Goal: Navigation & Orientation: Understand site structure

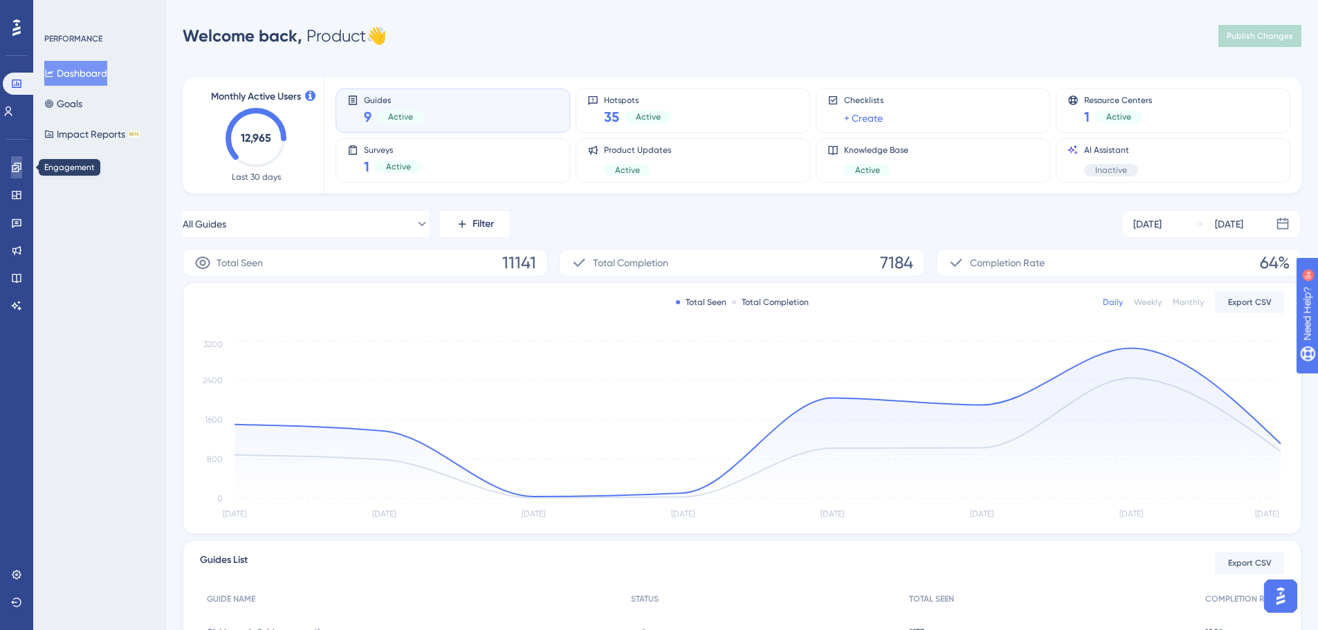
click at [16, 162] on icon at bounding box center [16, 167] width 11 height 11
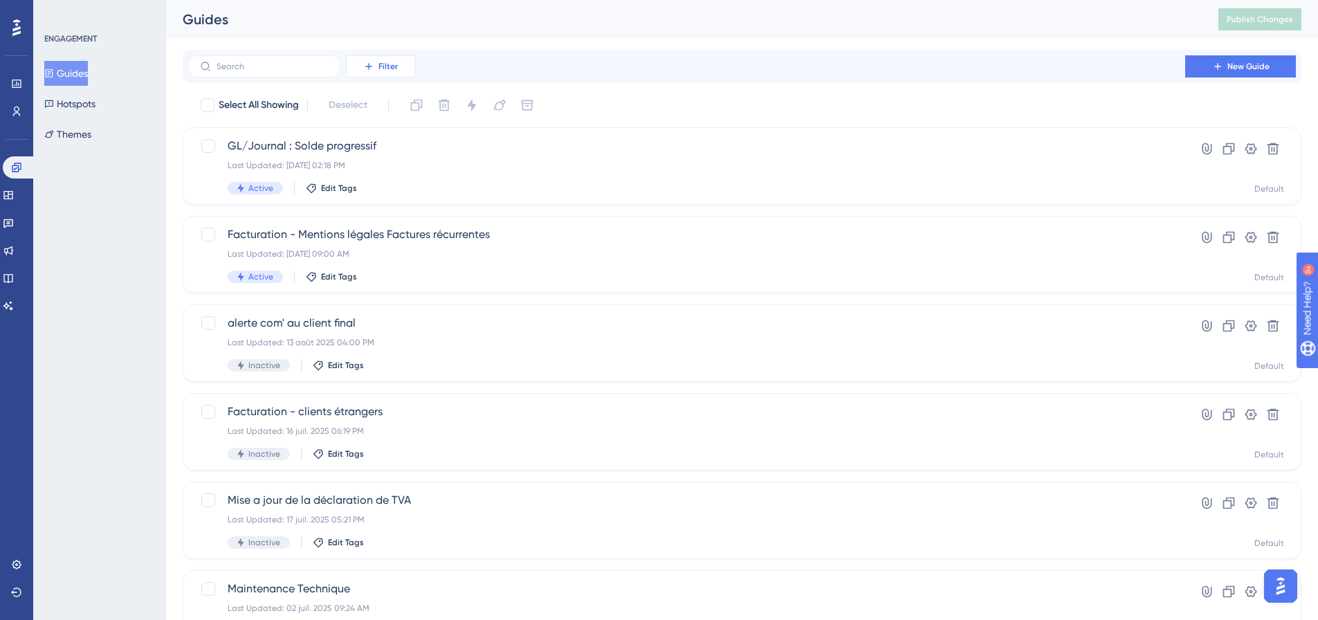
click at [396, 64] on span "Filter" at bounding box center [387, 66] width 19 height 11
click at [417, 186] on div "Status Status" at bounding box center [394, 189] width 57 height 28
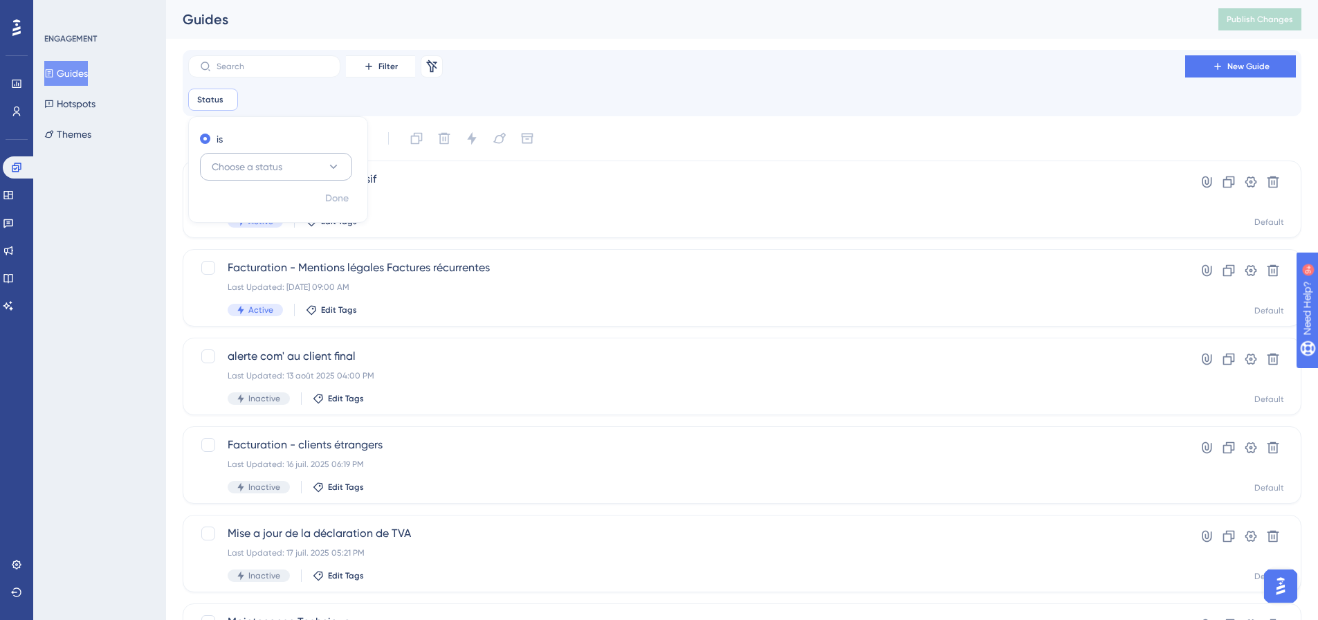
click at [297, 169] on button "Choose a status" at bounding box center [276, 167] width 152 height 28
click at [290, 209] on div "Active Active" at bounding box center [276, 209] width 112 height 28
click at [329, 202] on span "Done" at bounding box center [337, 198] width 24 height 17
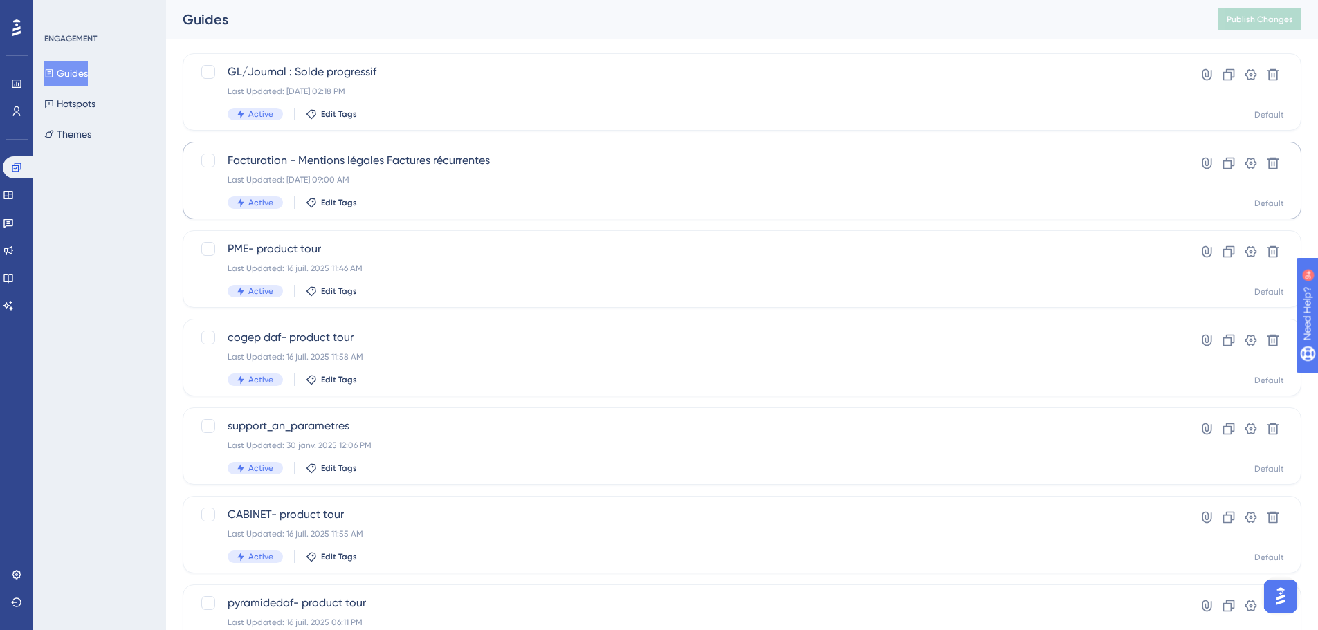
scroll to position [138, 0]
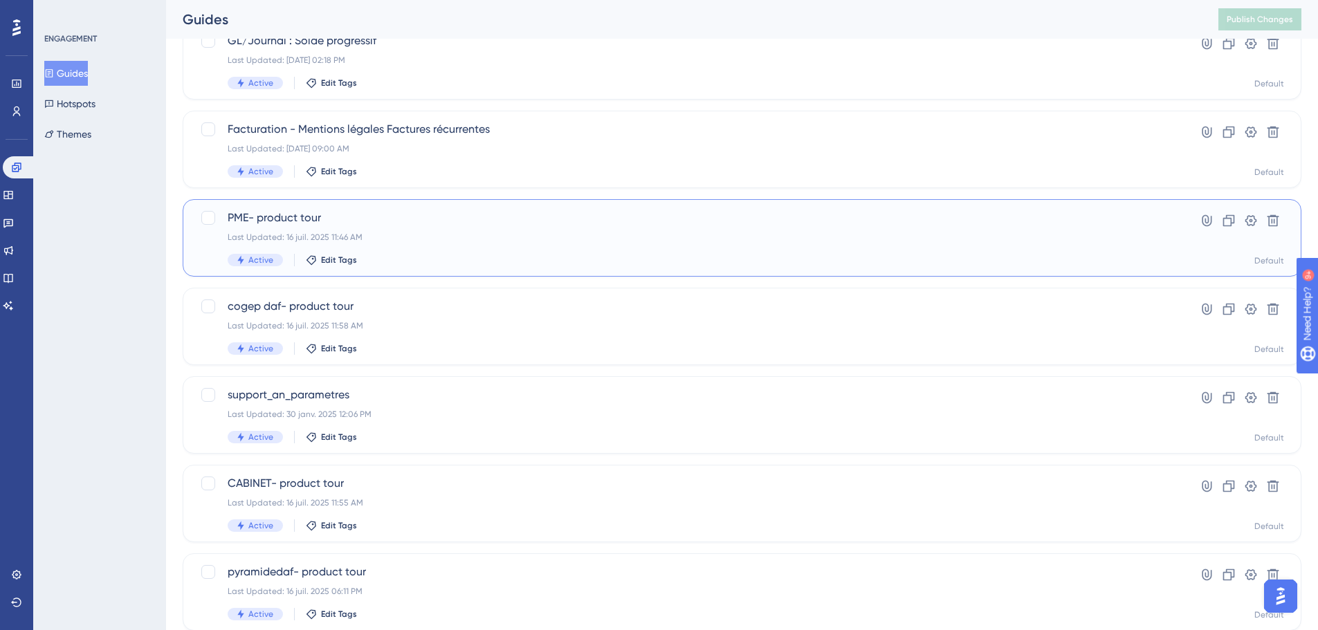
click at [406, 226] on div "PME- product tour Last Updated: 16 juil. 2025 11:46 AM Active Edit Tags" at bounding box center [687, 238] width 918 height 57
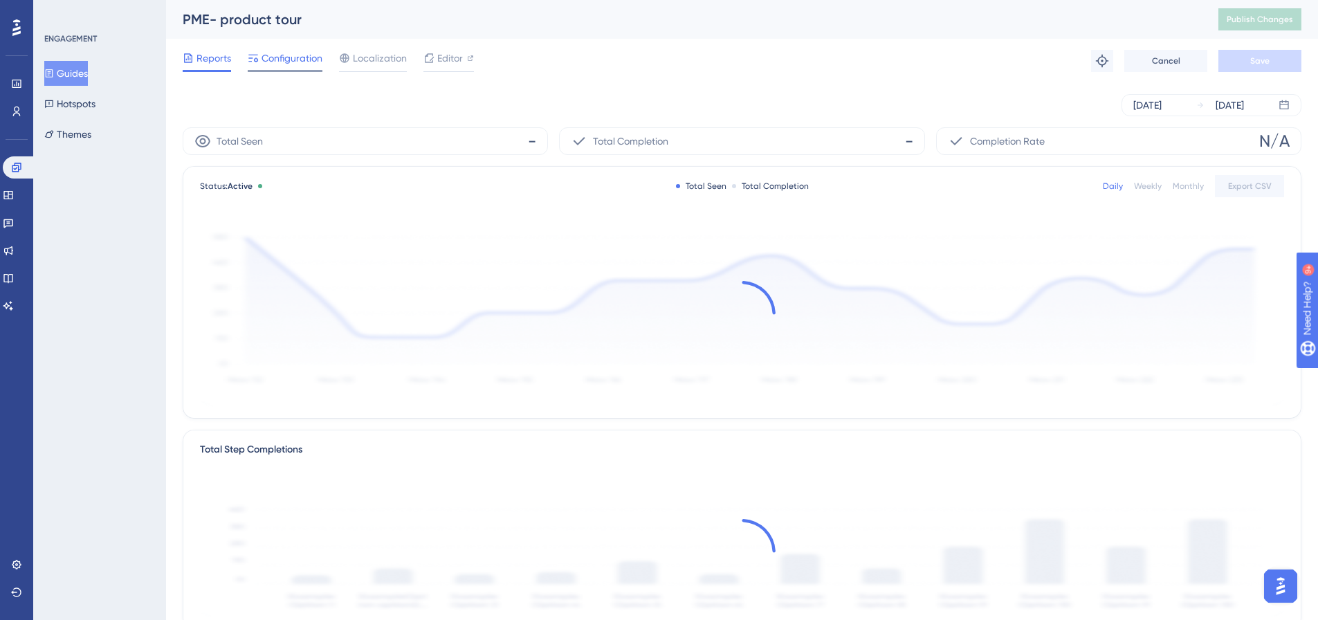
click at [301, 59] on span "Configuration" at bounding box center [291, 58] width 61 height 17
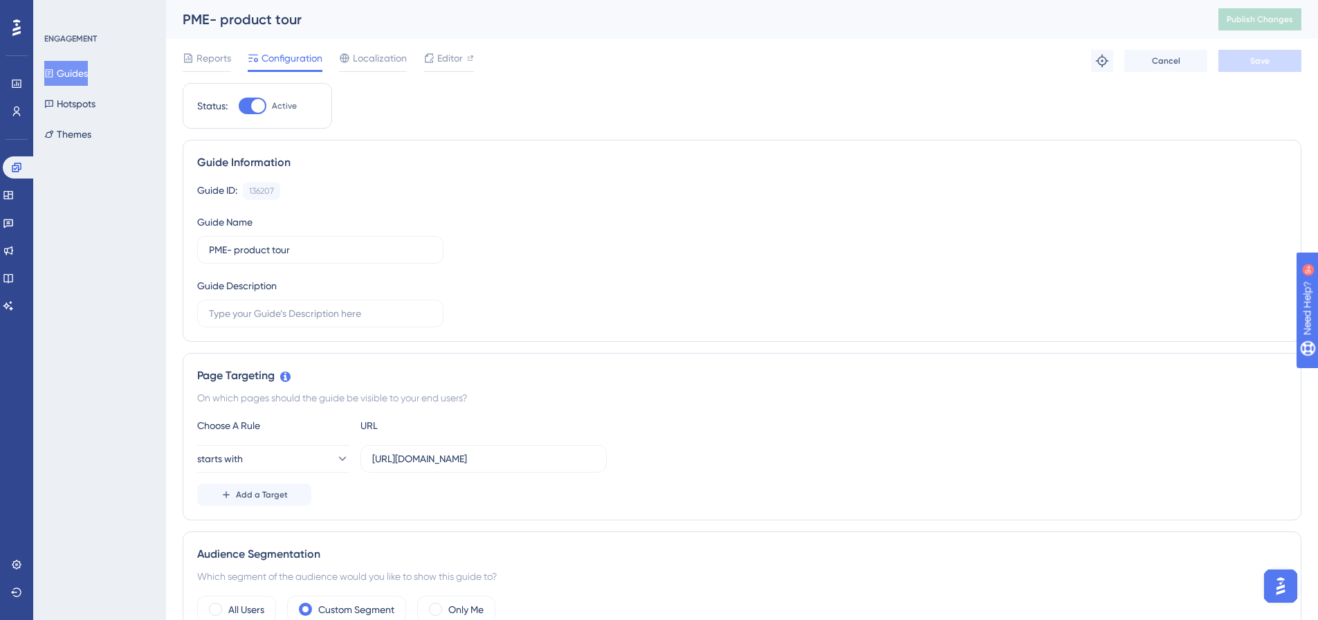
click at [81, 75] on button "Guides" at bounding box center [66, 73] width 44 height 25
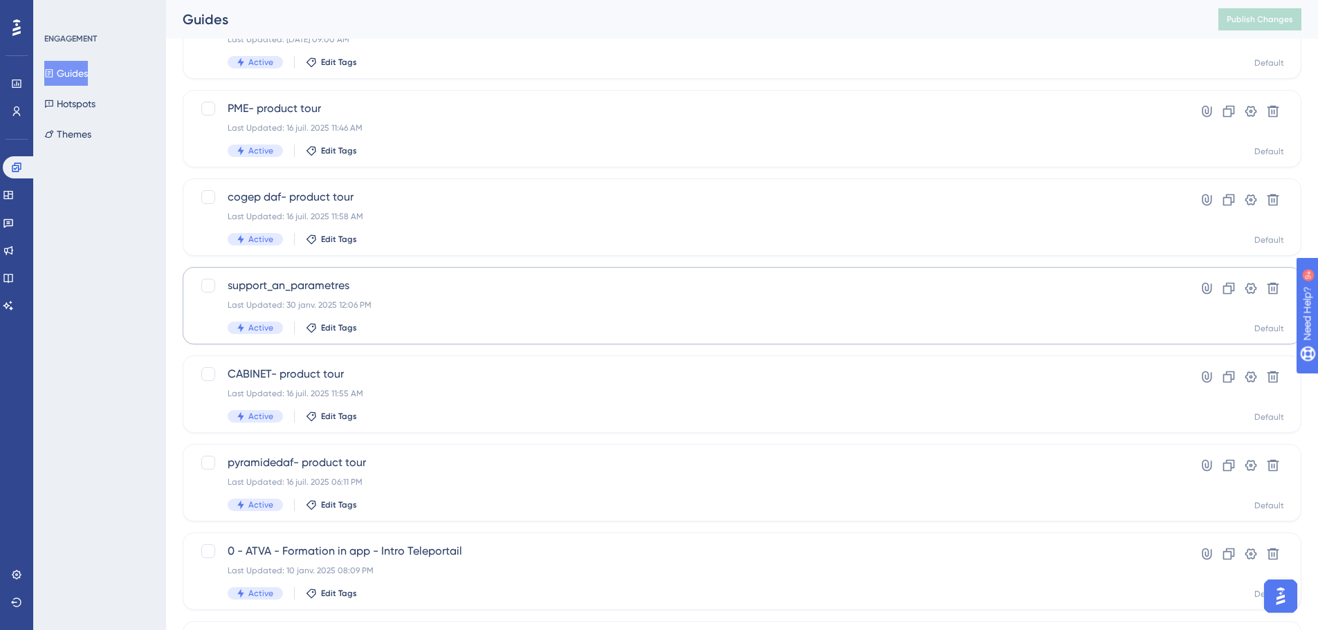
scroll to position [277, 0]
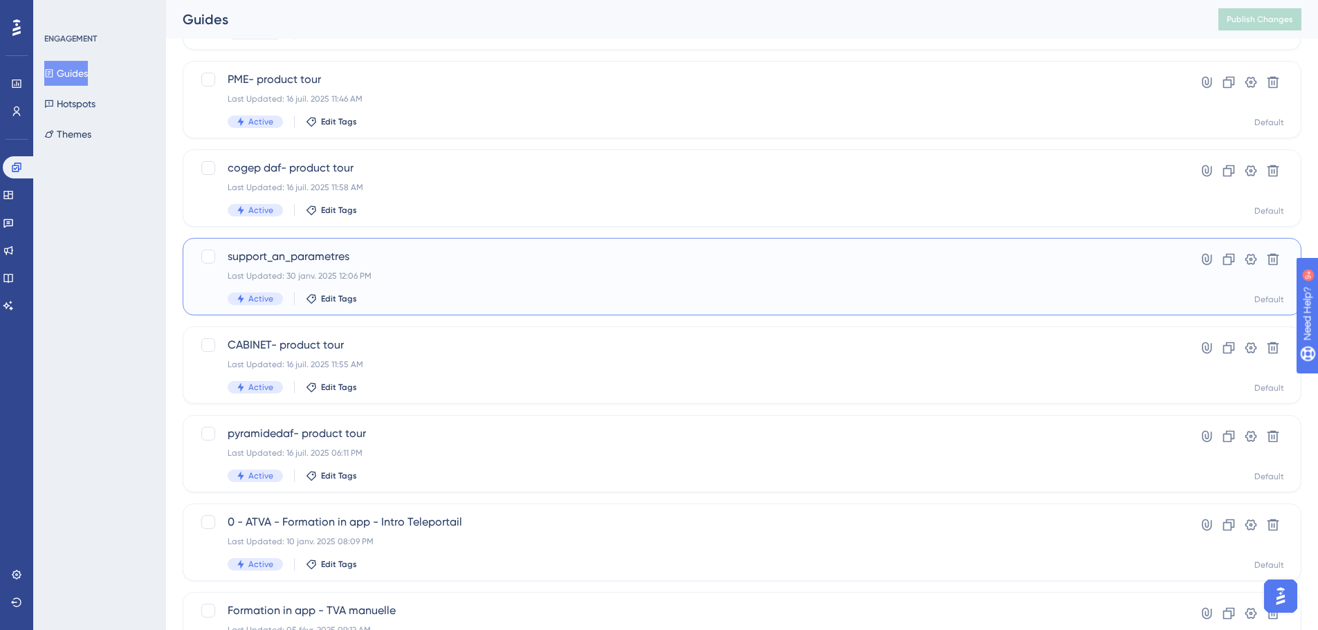
click at [324, 258] on span "support_an_parametres" at bounding box center [687, 256] width 918 height 17
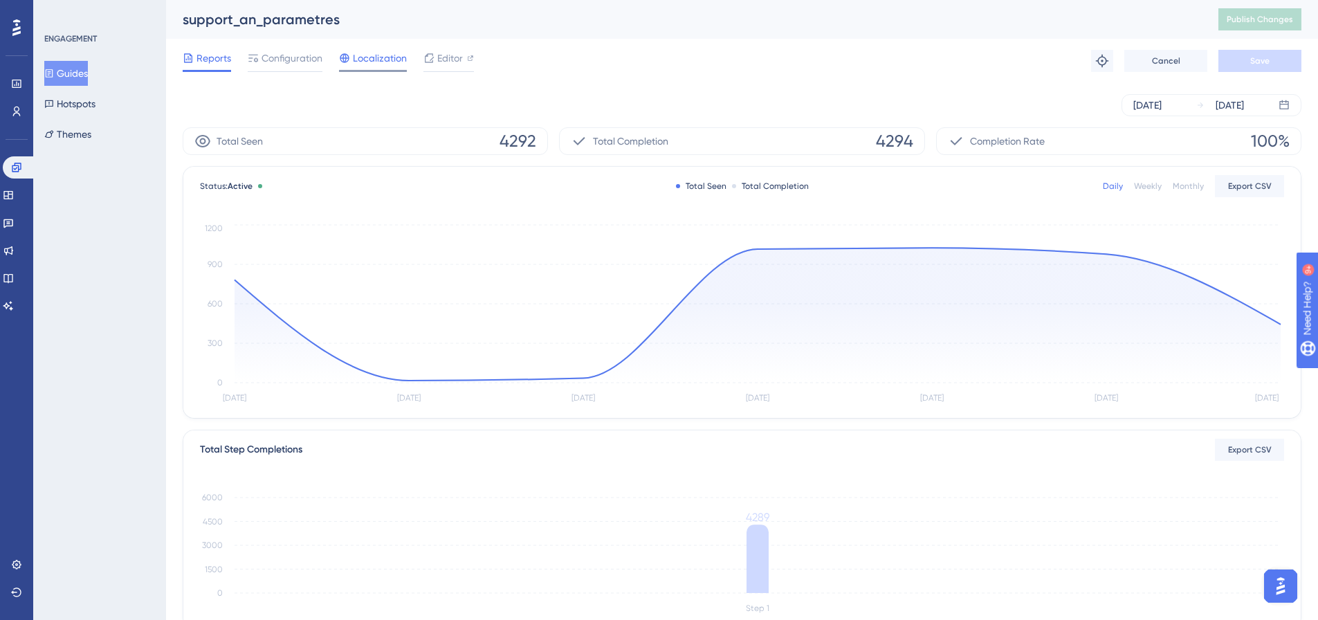
click at [391, 62] on span "Localization" at bounding box center [380, 58] width 54 height 17
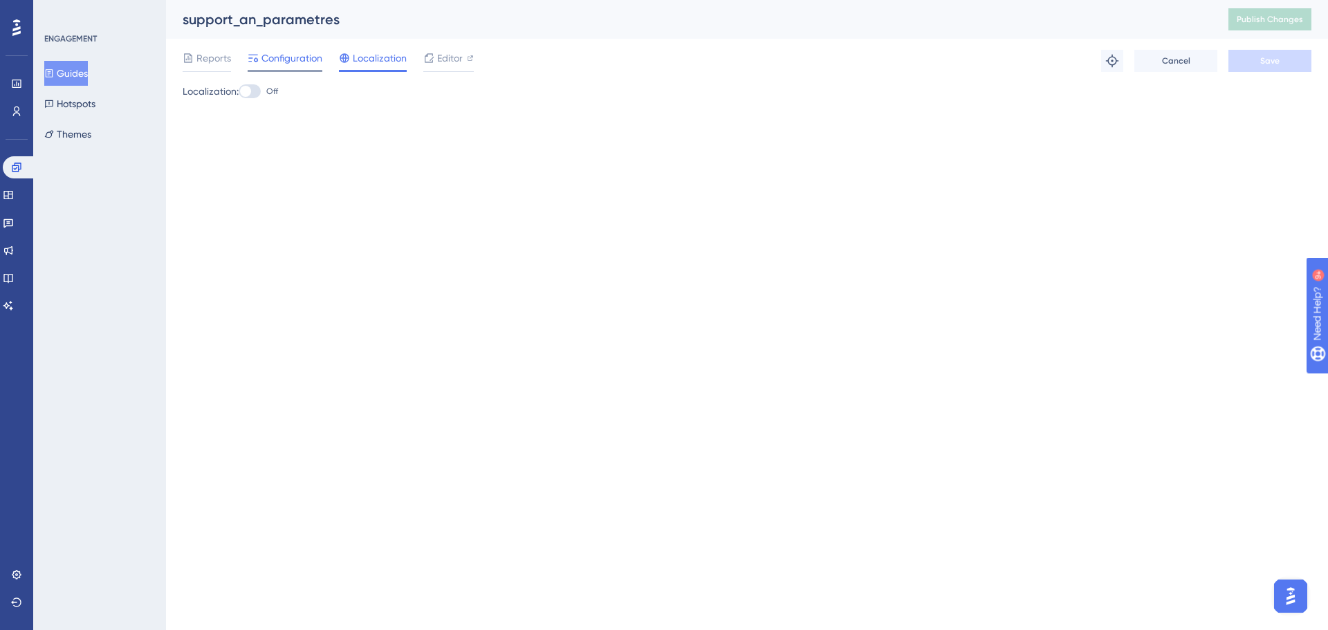
click at [287, 59] on span "Configuration" at bounding box center [291, 58] width 61 height 17
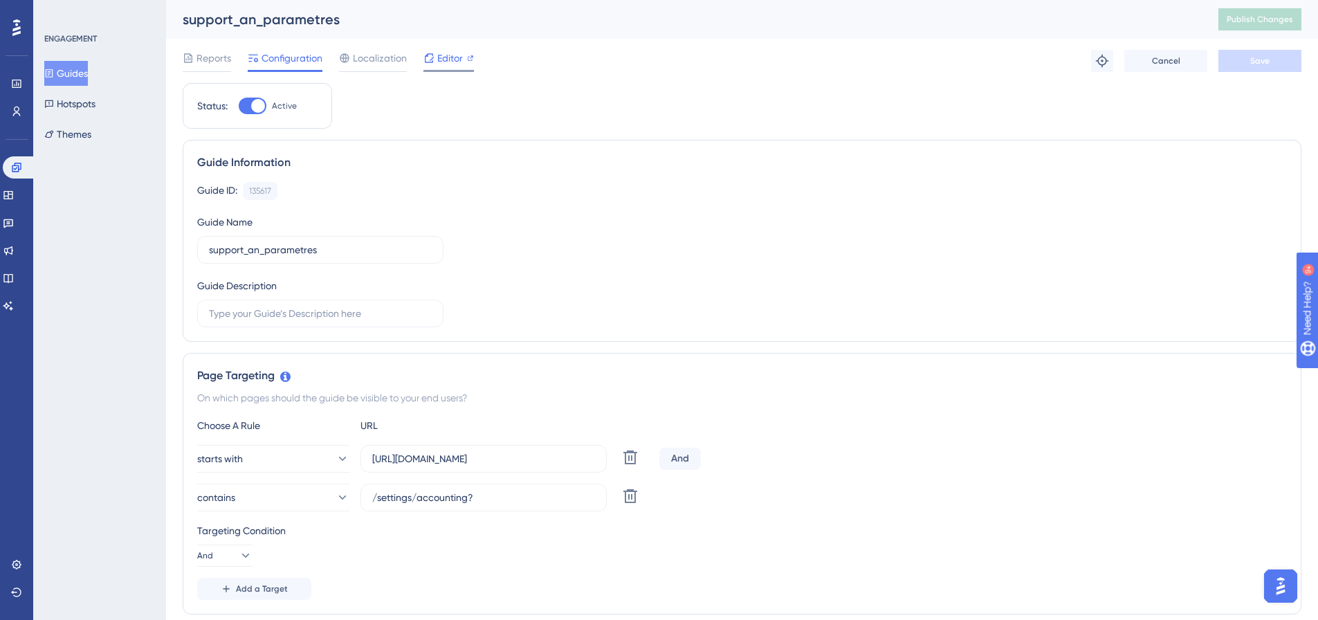
click at [443, 66] on span "Editor" at bounding box center [450, 58] width 26 height 17
click at [88, 75] on button "Guides" at bounding box center [66, 73] width 44 height 25
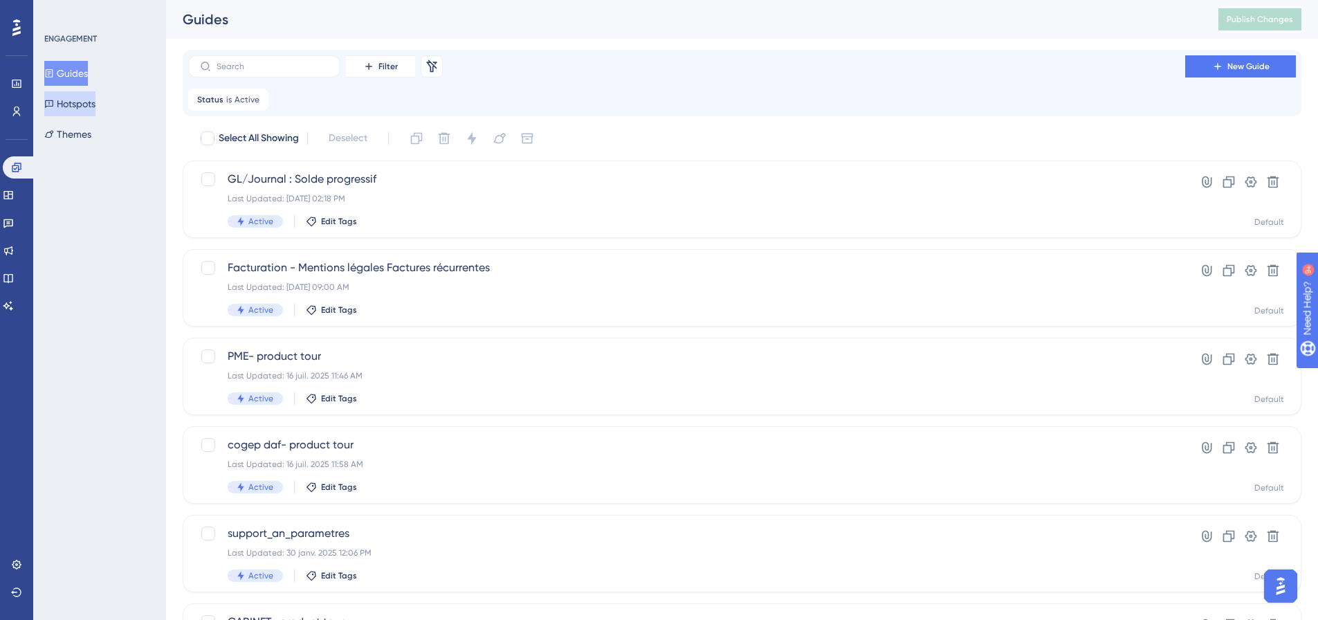
click at [95, 103] on button "Hotspots" at bounding box center [69, 103] width 51 height 25
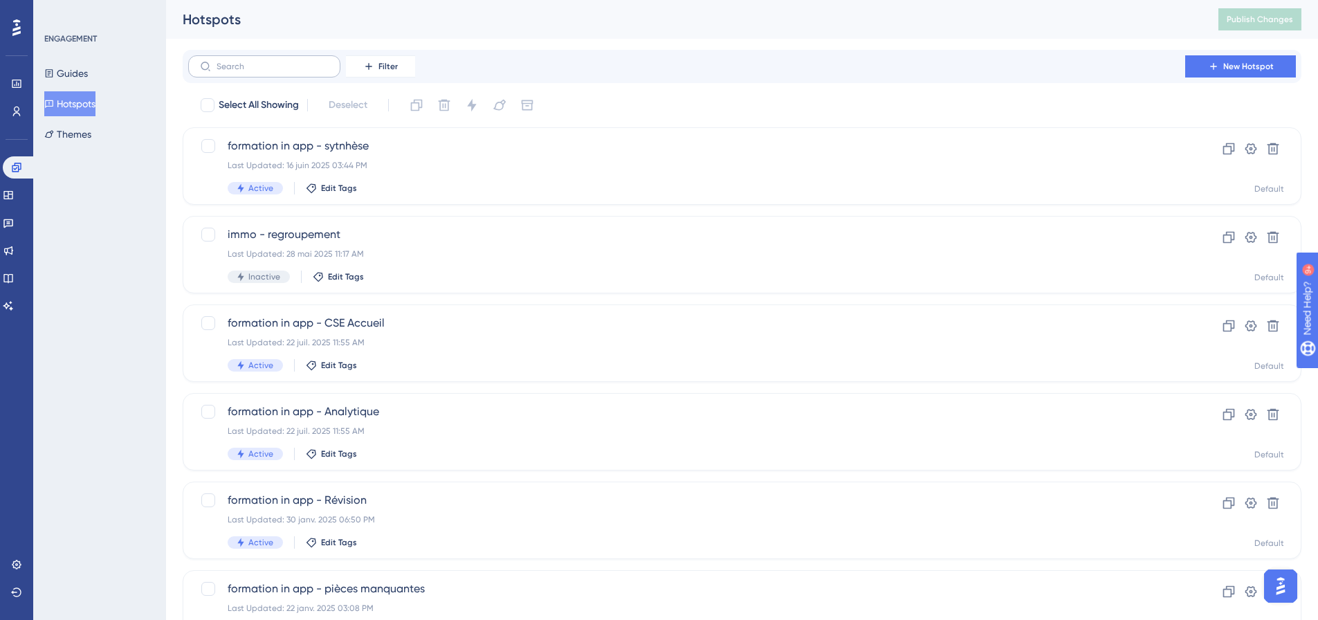
click at [284, 74] on label at bounding box center [264, 66] width 152 height 22
click at [284, 71] on input "text" at bounding box center [272, 67] width 112 height 10
click at [315, 68] on input "text" at bounding box center [272, 67] width 112 height 10
click at [355, 67] on button "Filter" at bounding box center [380, 66] width 69 height 22
click at [414, 187] on div "Status Status" at bounding box center [394, 189] width 57 height 28
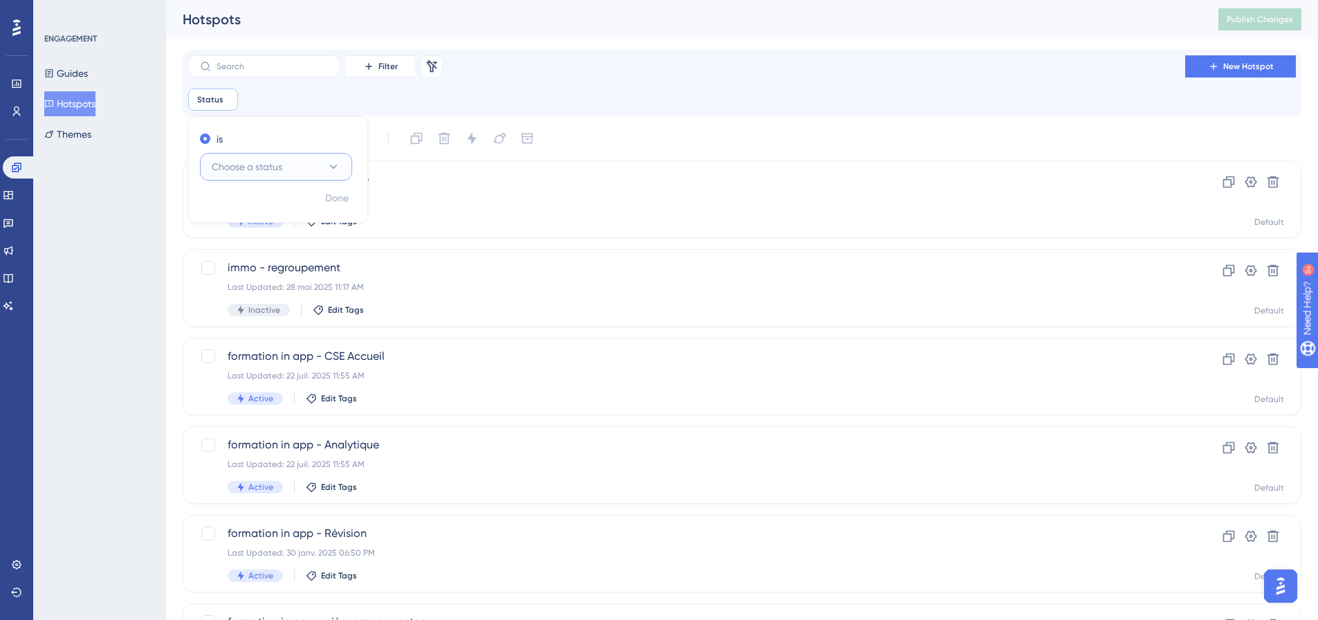
click at [287, 162] on button "Choose a status" at bounding box center [276, 167] width 152 height 28
click at [272, 202] on div "Active Active" at bounding box center [276, 209] width 112 height 28
click at [337, 201] on span "Done" at bounding box center [337, 198] width 24 height 17
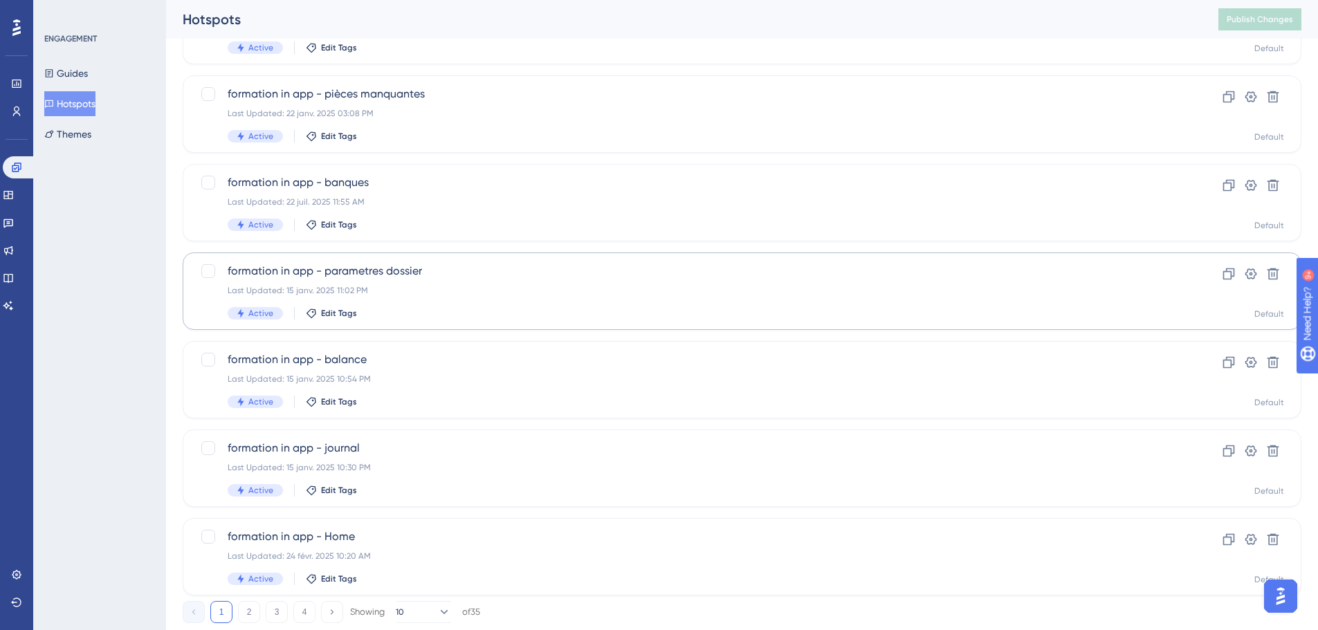
scroll to position [477, 0]
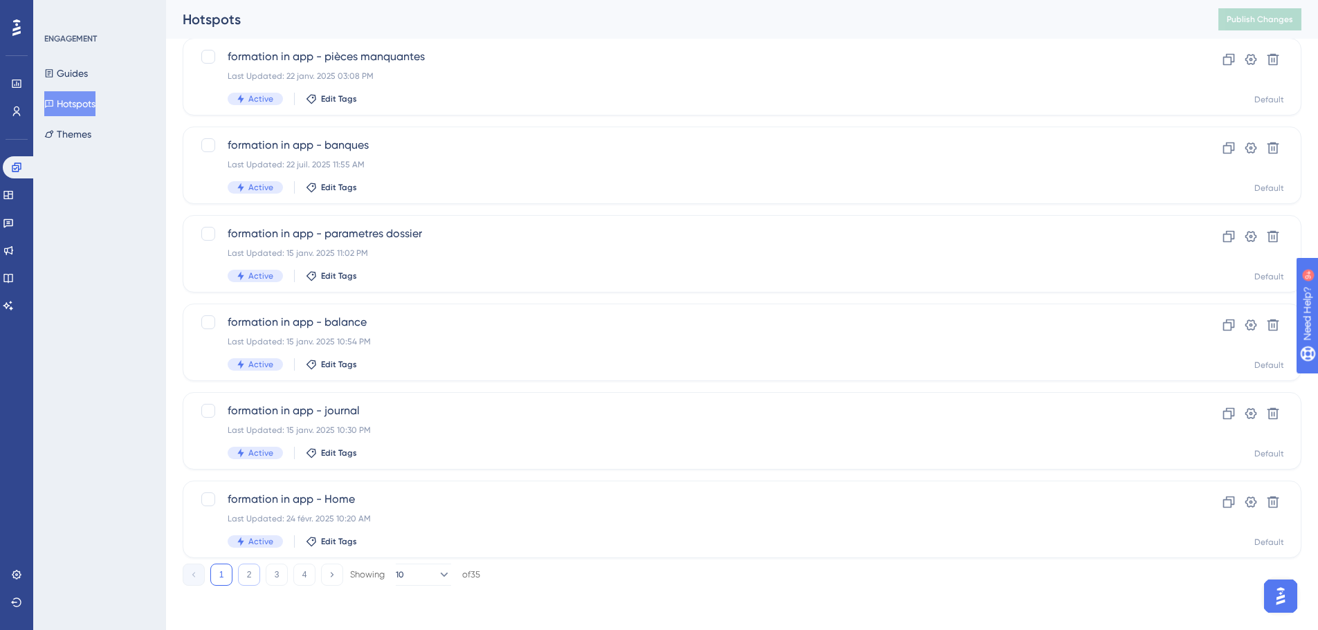
click at [249, 576] on button "2" at bounding box center [249, 575] width 22 height 22
click at [281, 578] on button "3" at bounding box center [277, 575] width 22 height 22
click at [301, 581] on button "4" at bounding box center [304, 575] width 22 height 22
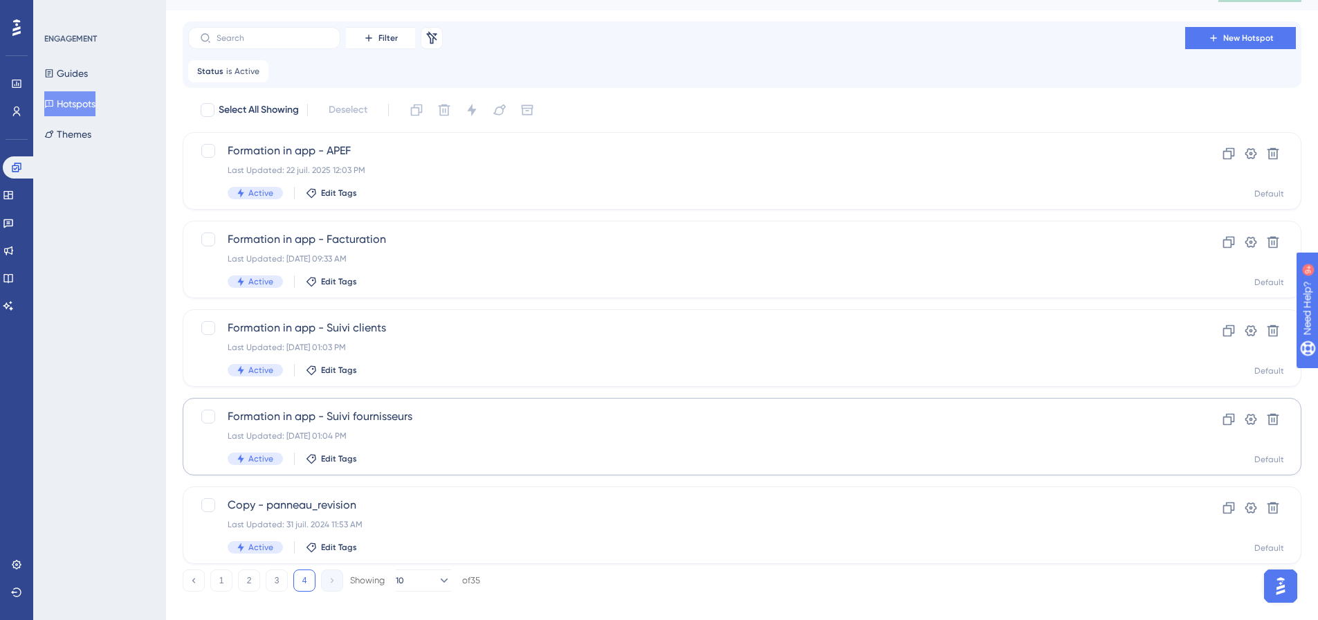
scroll to position [44, 0]
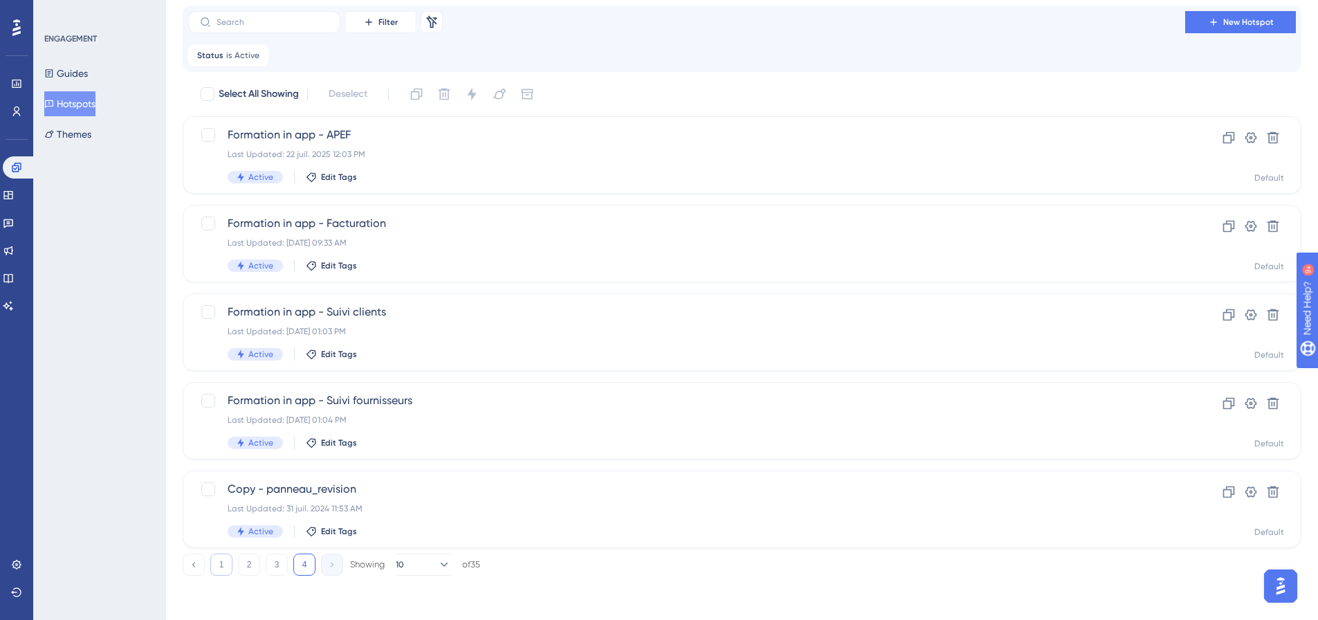
click at [227, 565] on button "1" at bounding box center [221, 564] width 22 height 22
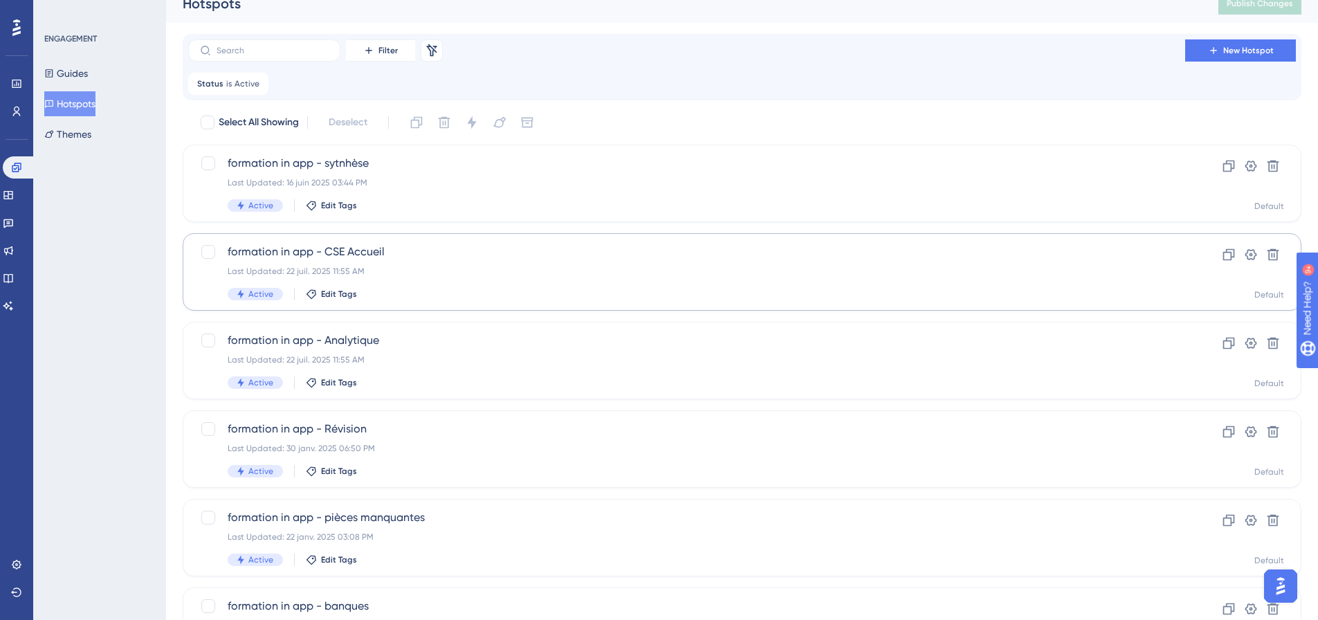
scroll to position [0, 0]
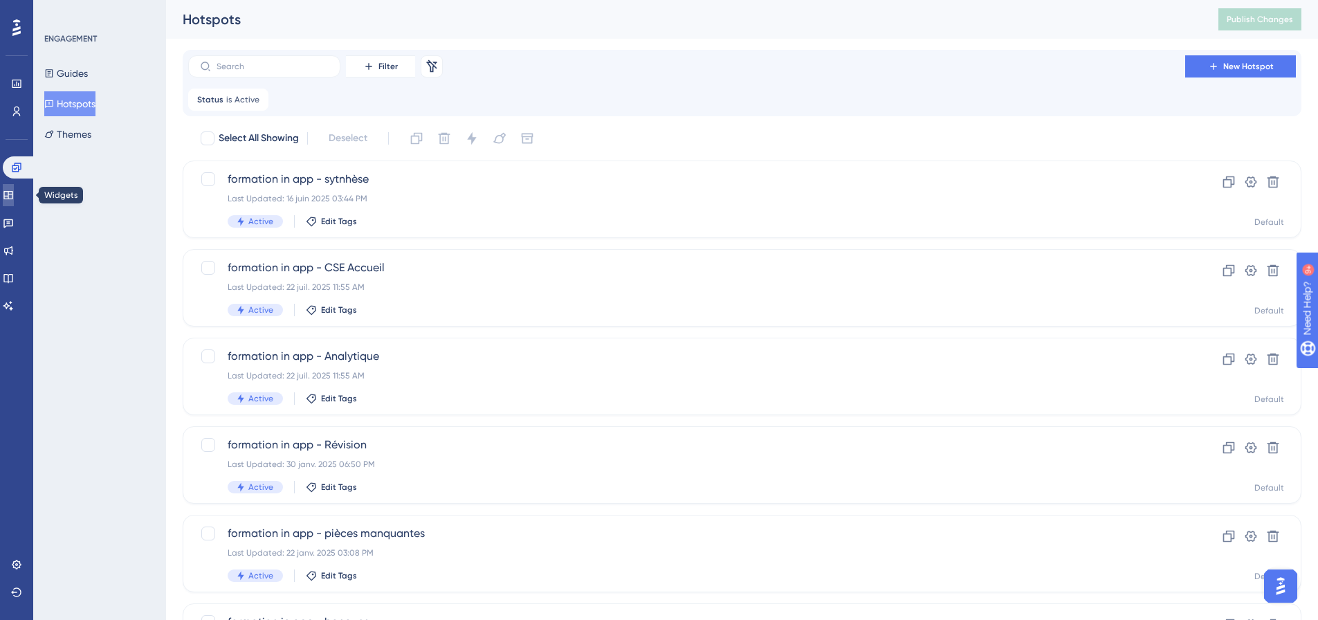
click at [14, 192] on link at bounding box center [8, 195] width 11 height 22
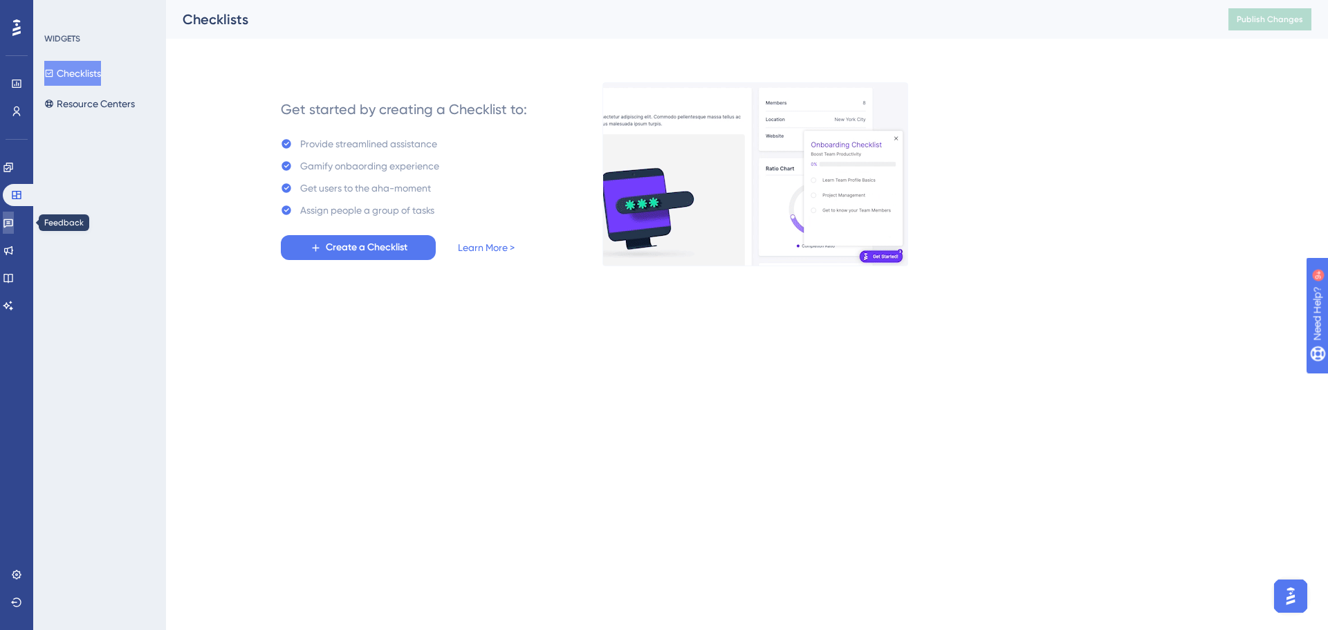
click at [14, 227] on icon at bounding box center [8, 222] width 11 height 11
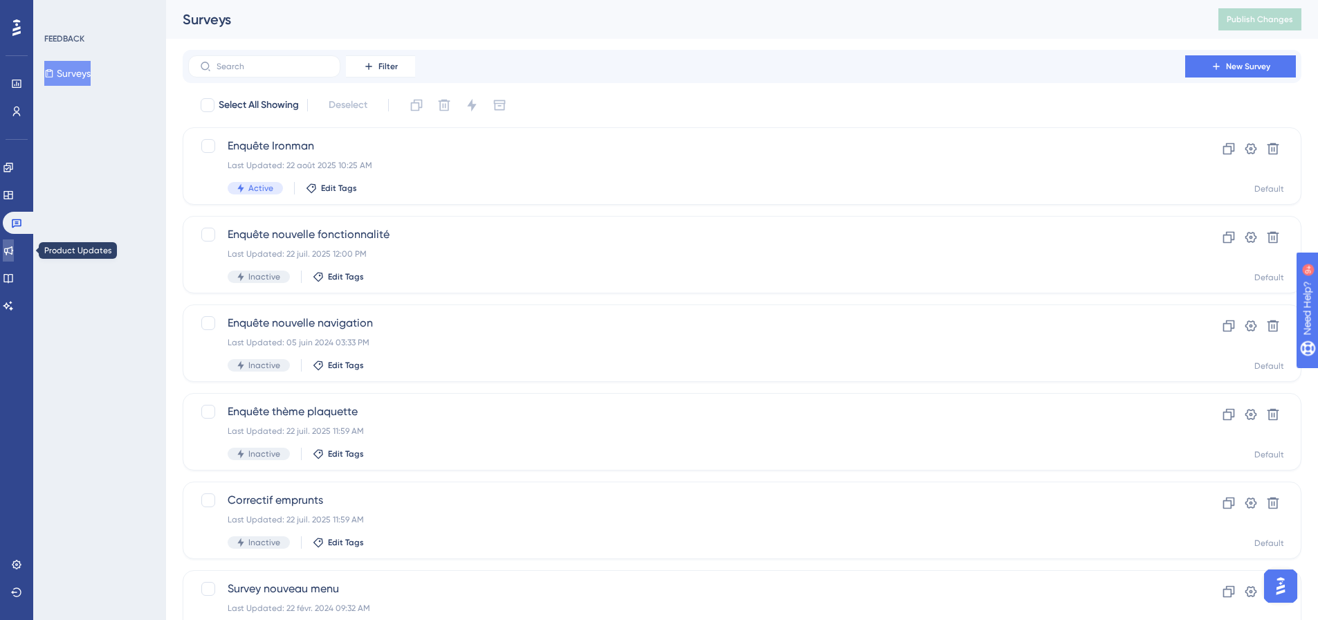
click at [10, 243] on link at bounding box center [8, 250] width 11 height 22
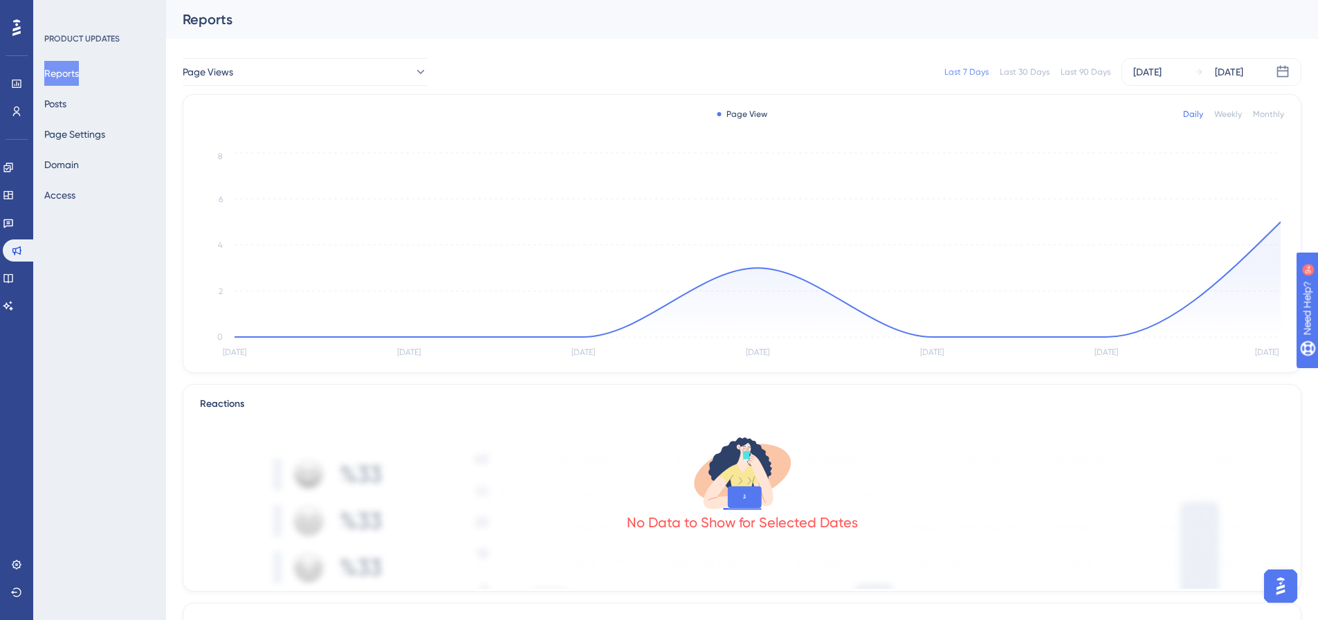
click at [97, 104] on div "Reports Posts Page Settings Domain Access" at bounding box center [100, 134] width 112 height 147
click at [66, 100] on button "Posts" at bounding box center [55, 103] width 22 height 25
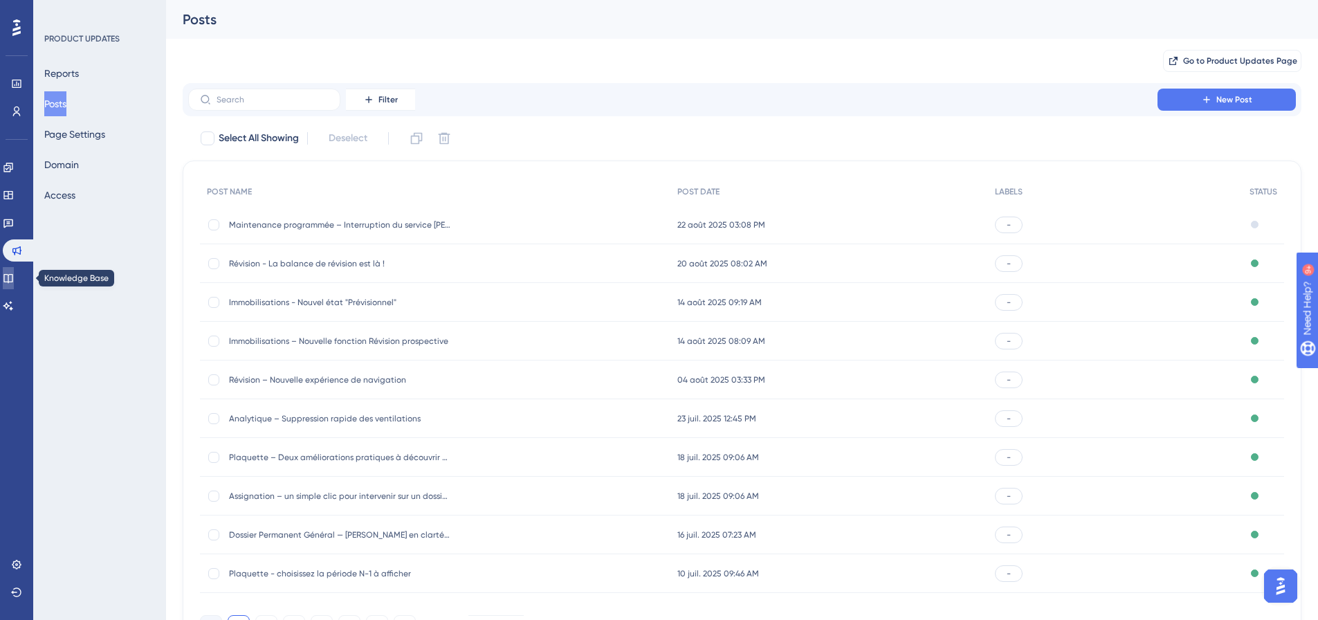
click at [14, 279] on icon at bounding box center [8, 278] width 11 height 11
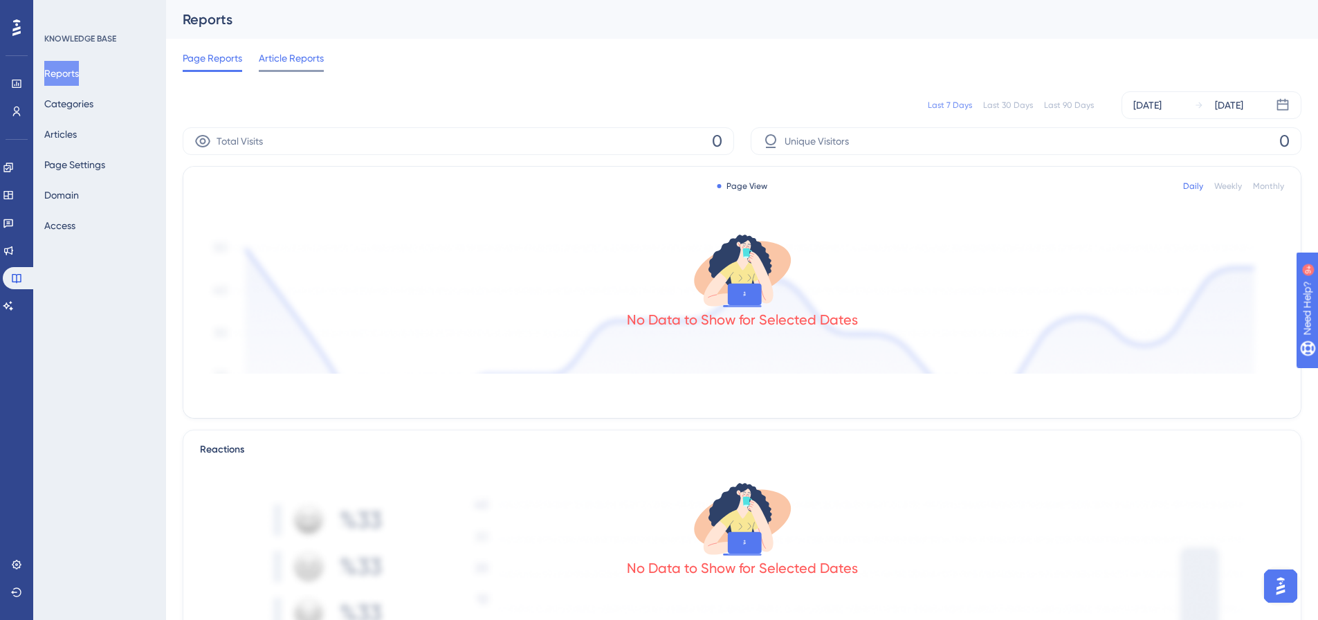
click at [281, 62] on span "Article Reports" at bounding box center [291, 58] width 65 height 17
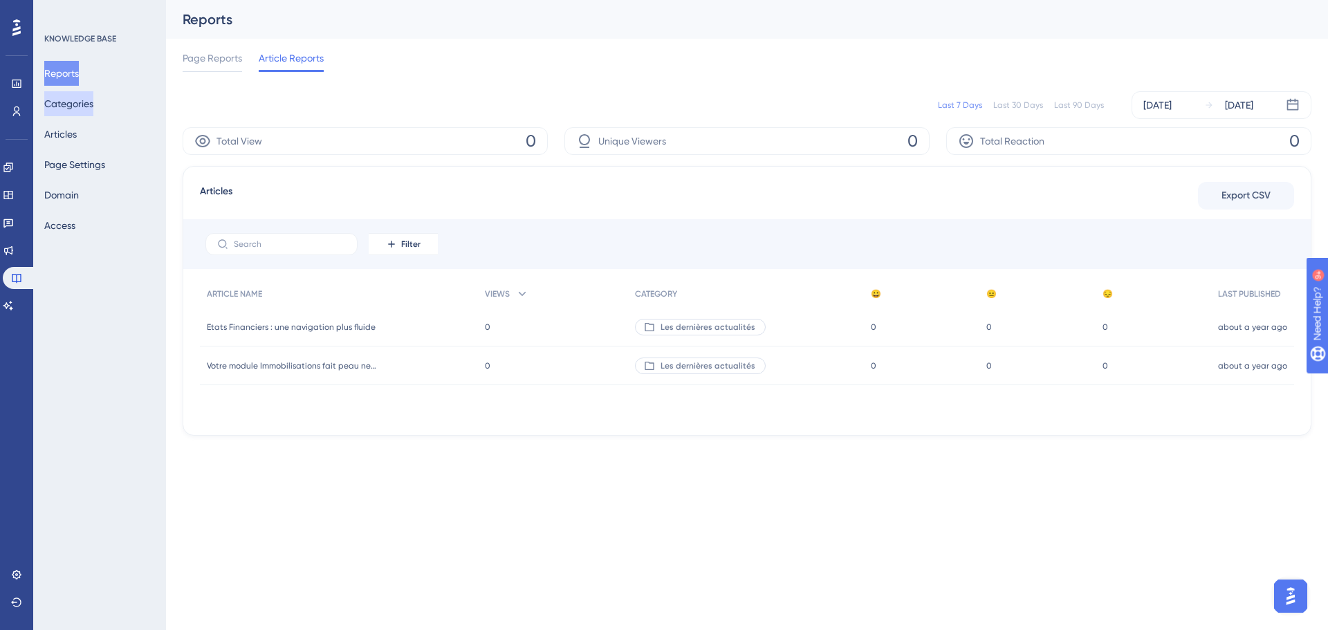
click at [91, 110] on button "Categories" at bounding box center [68, 103] width 49 height 25
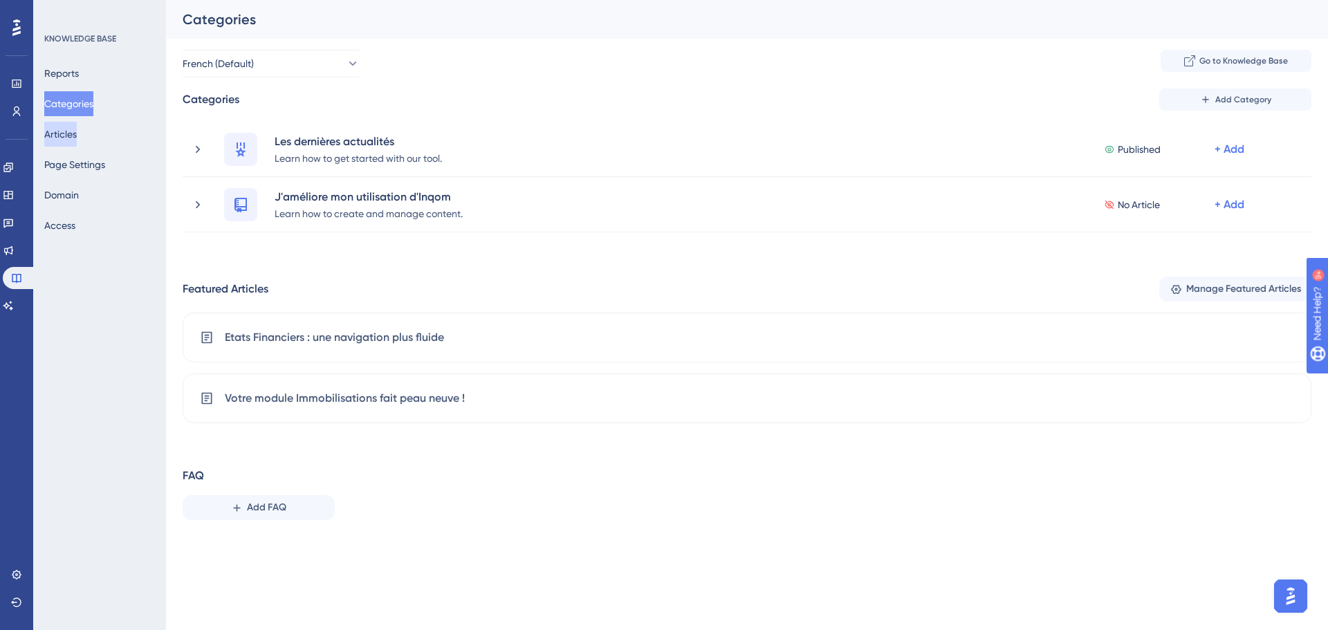
click at [77, 136] on button "Articles" at bounding box center [60, 134] width 33 height 25
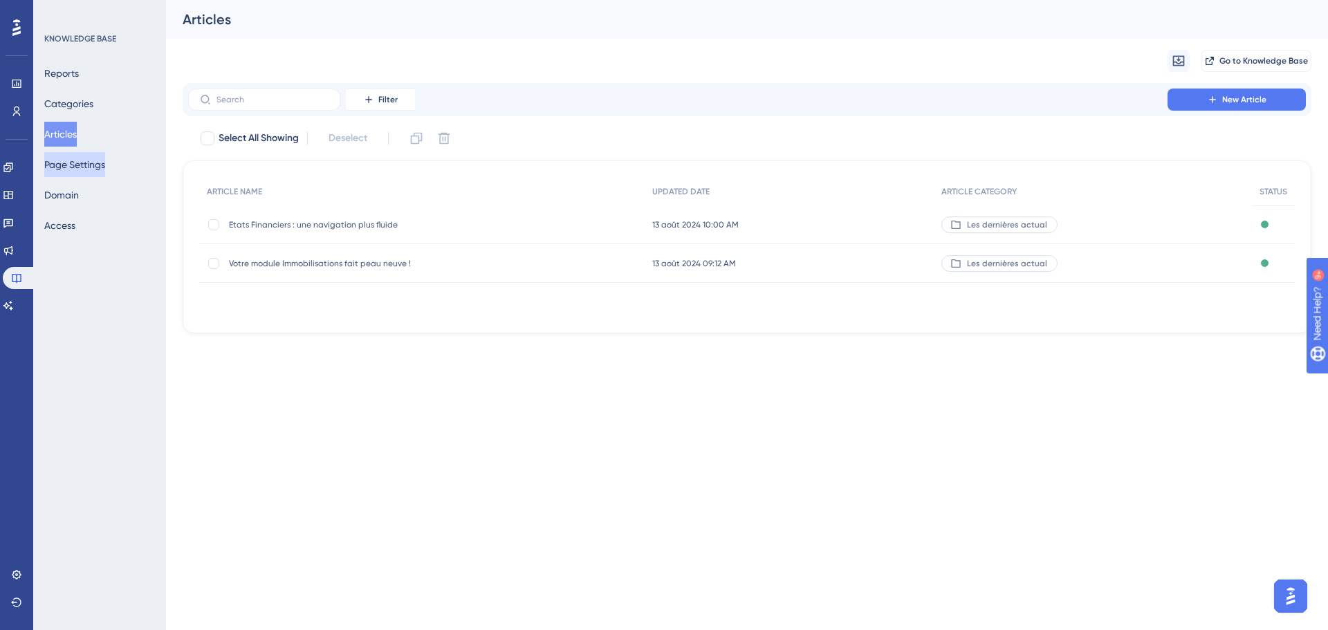
click at [91, 167] on button "Page Settings" at bounding box center [74, 164] width 61 height 25
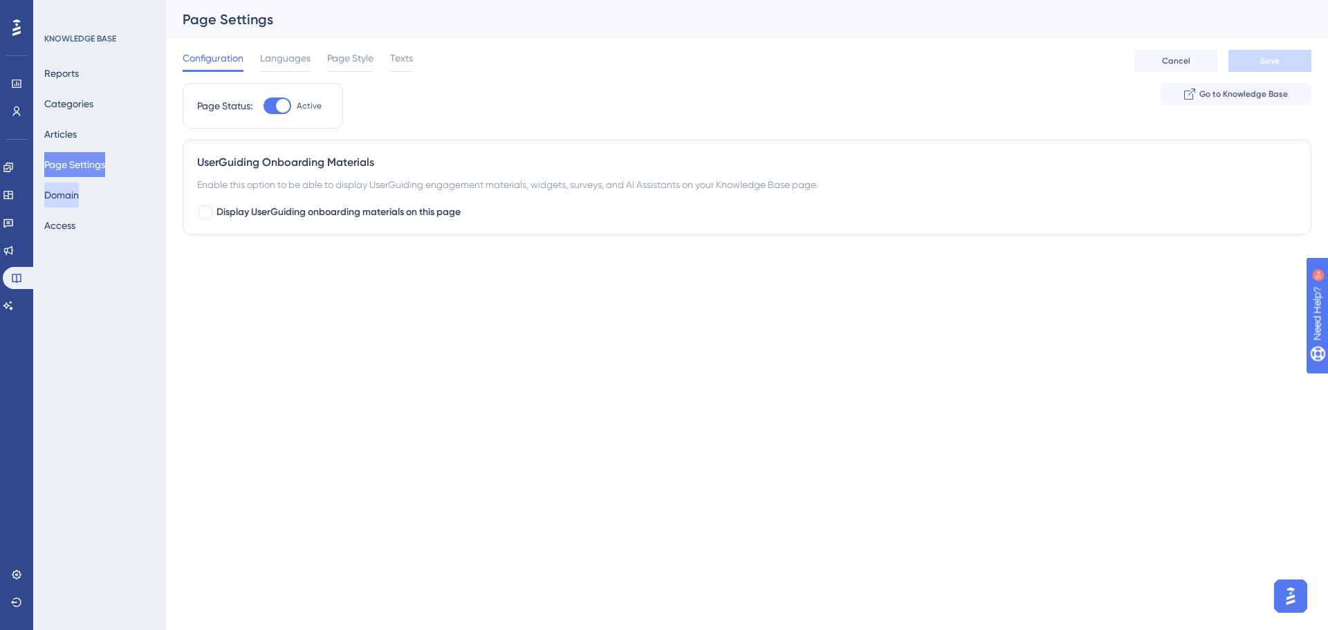
click at [79, 196] on button "Domain" at bounding box center [61, 195] width 35 height 25
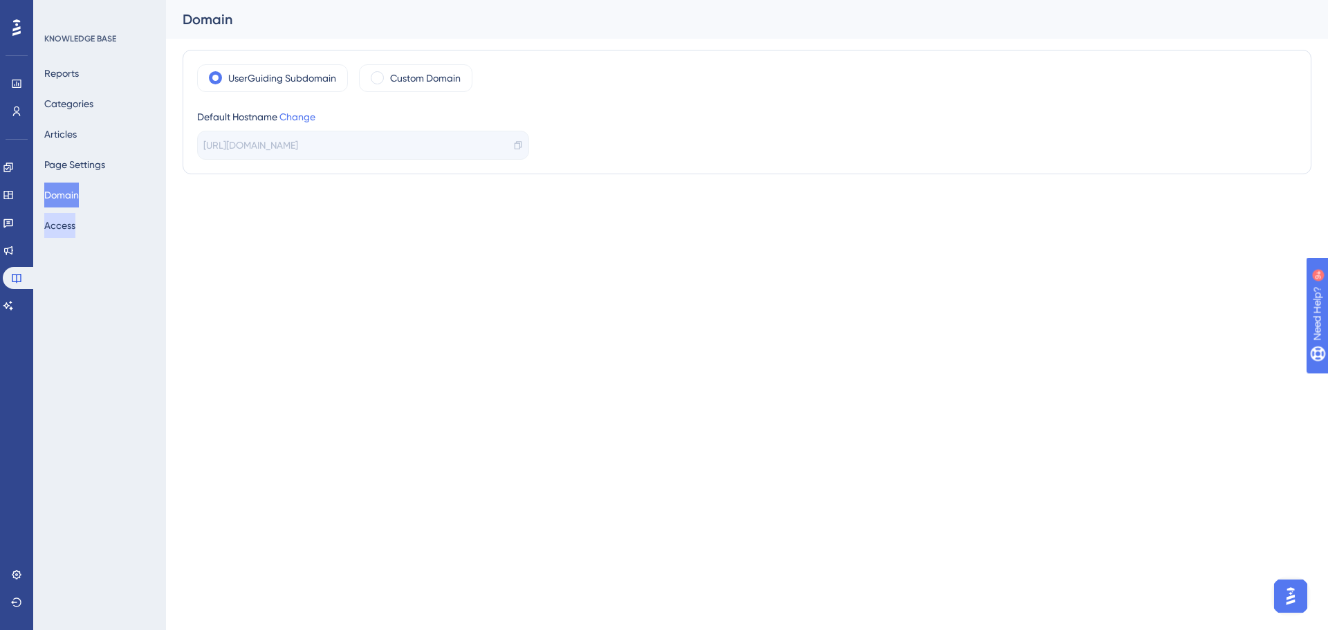
click at [75, 230] on button "Access" at bounding box center [59, 225] width 31 height 25
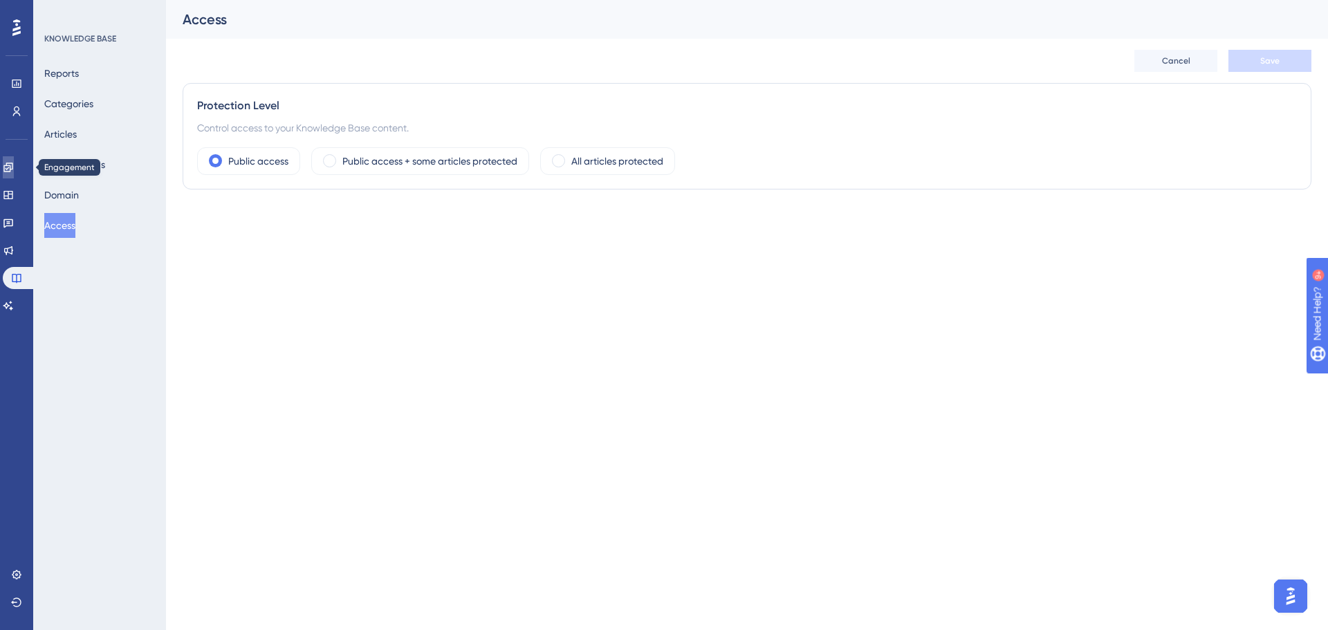
click at [14, 165] on icon at bounding box center [8, 167] width 11 height 11
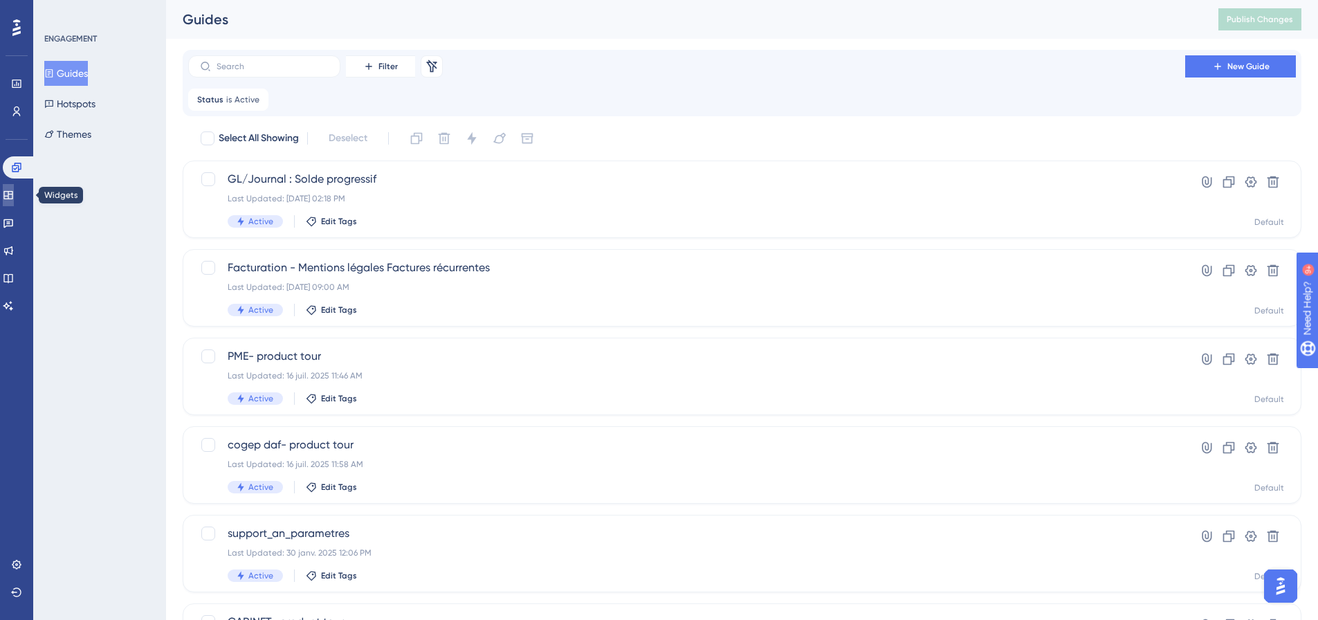
click at [12, 194] on icon at bounding box center [7, 195] width 9 height 8
